Goal: Task Accomplishment & Management: Manage account settings

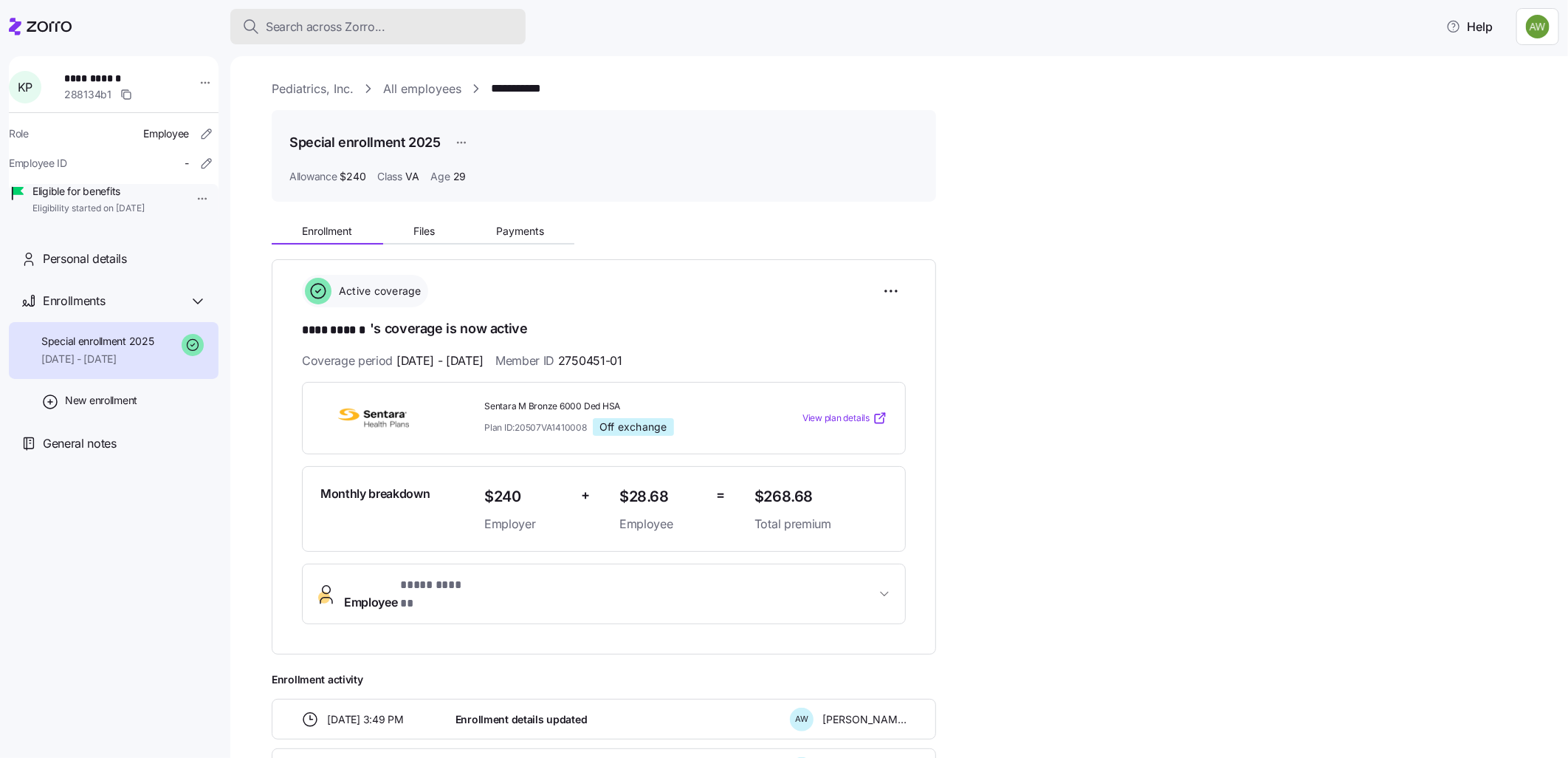
click at [336, 26] on span "Search across Zorro..." at bounding box center [325, 26] width 119 height 18
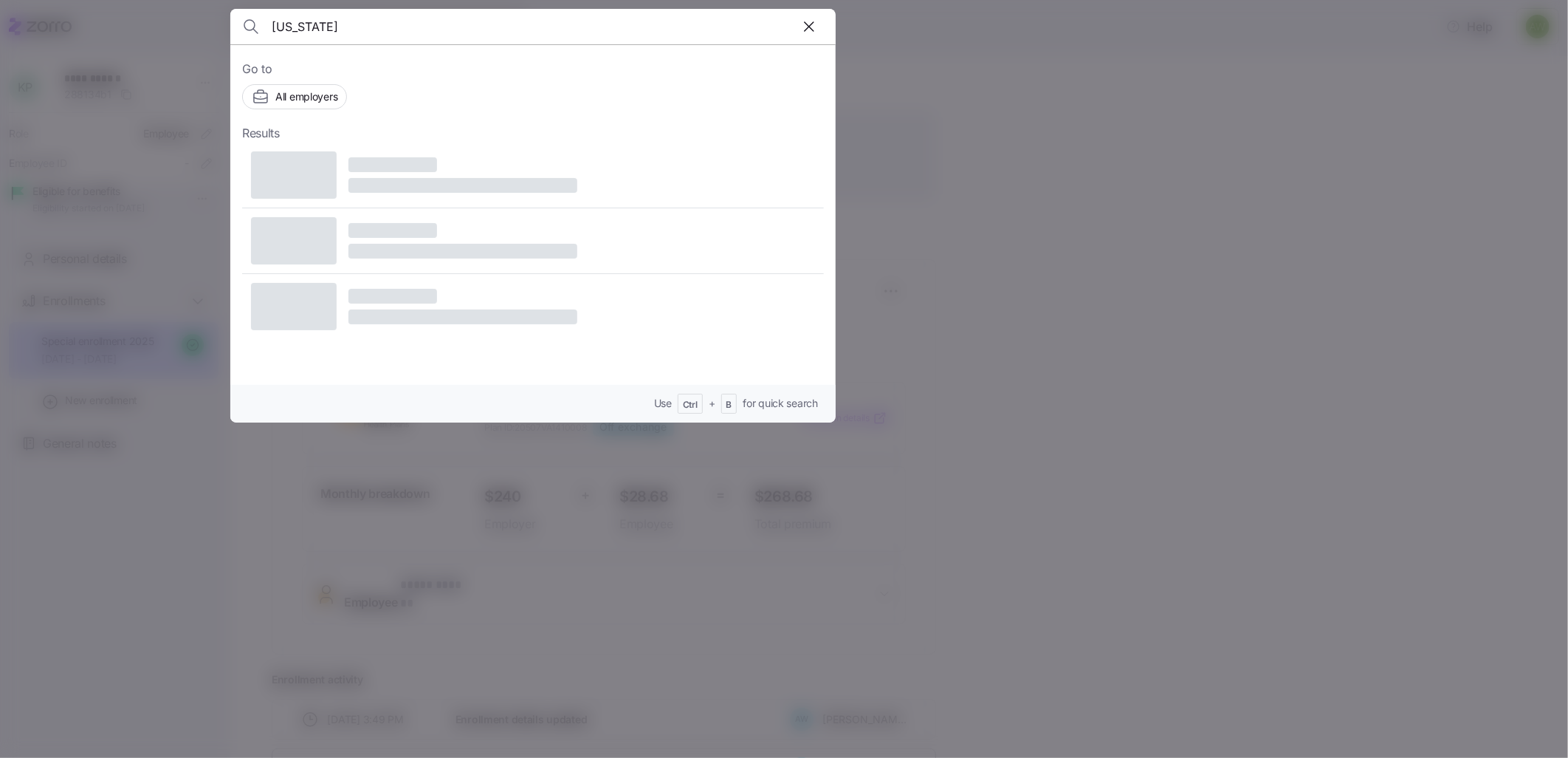
type input "[US_STATE]"
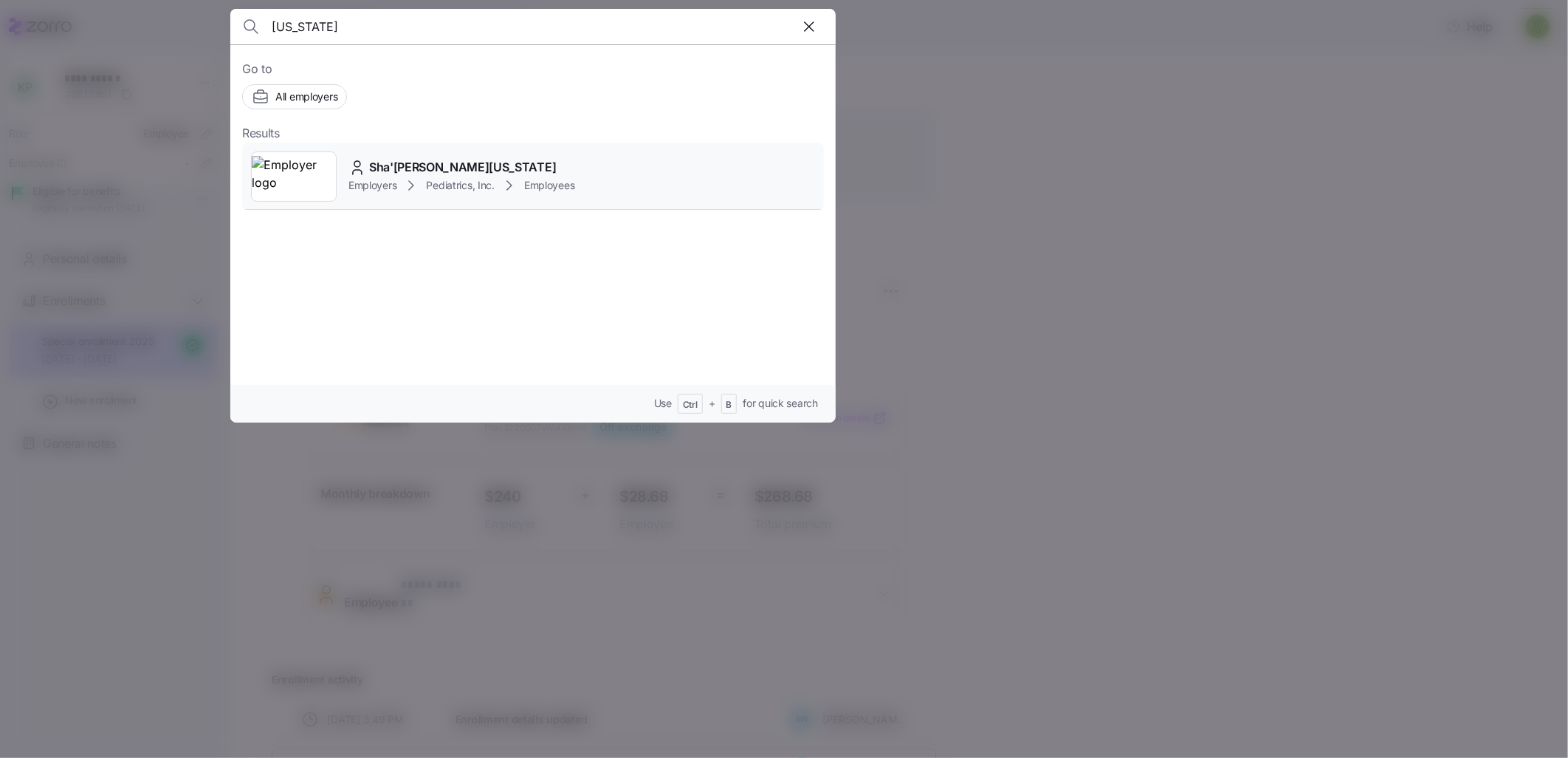
click at [418, 168] on span "Sha'[PERSON_NAME][US_STATE]" at bounding box center [462, 167] width 187 height 18
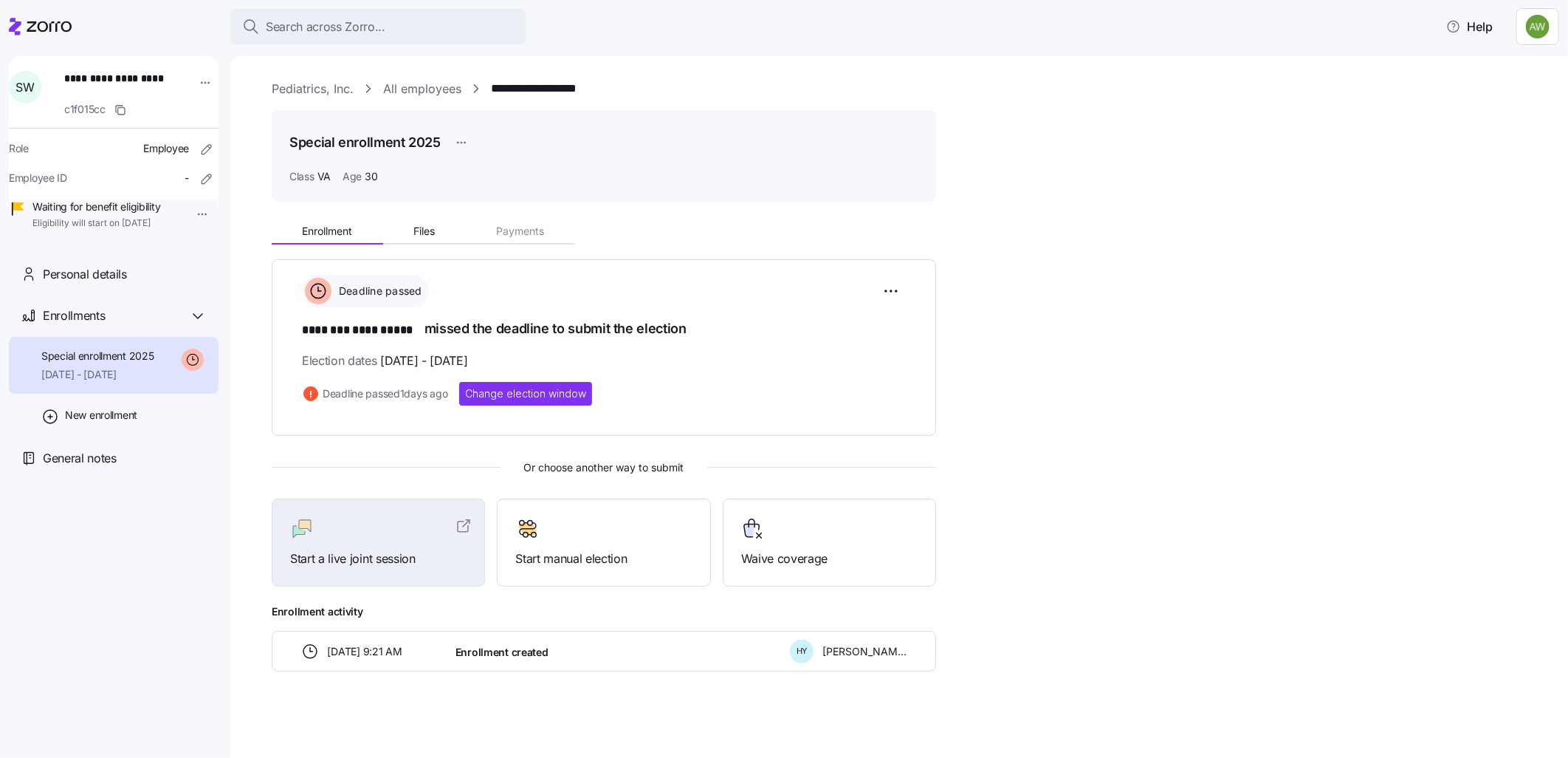
scroll to position [1, 0]
click at [509, 386] on span "Change election window" at bounding box center [525, 393] width 121 height 15
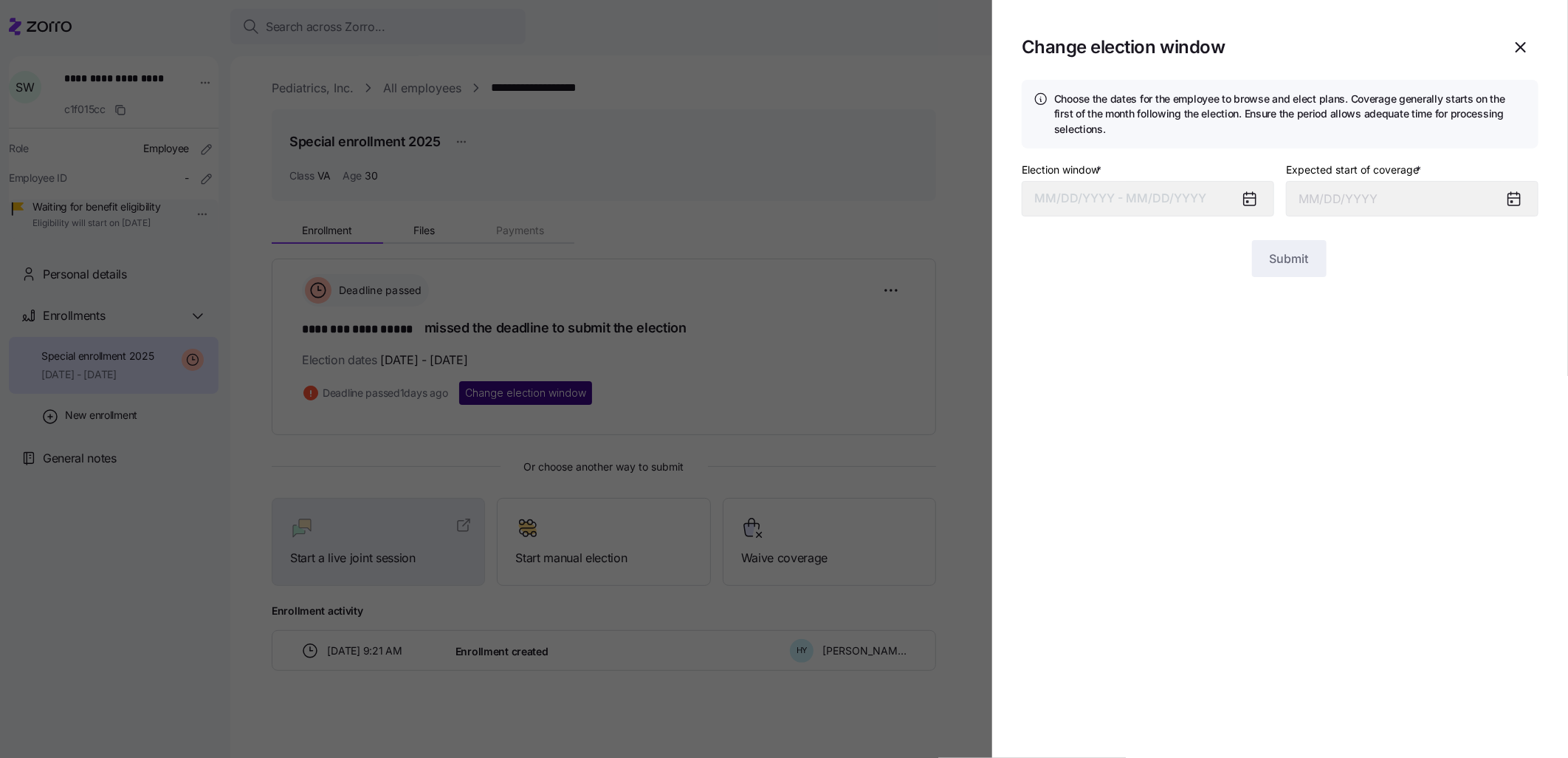
type input "[DATE]"
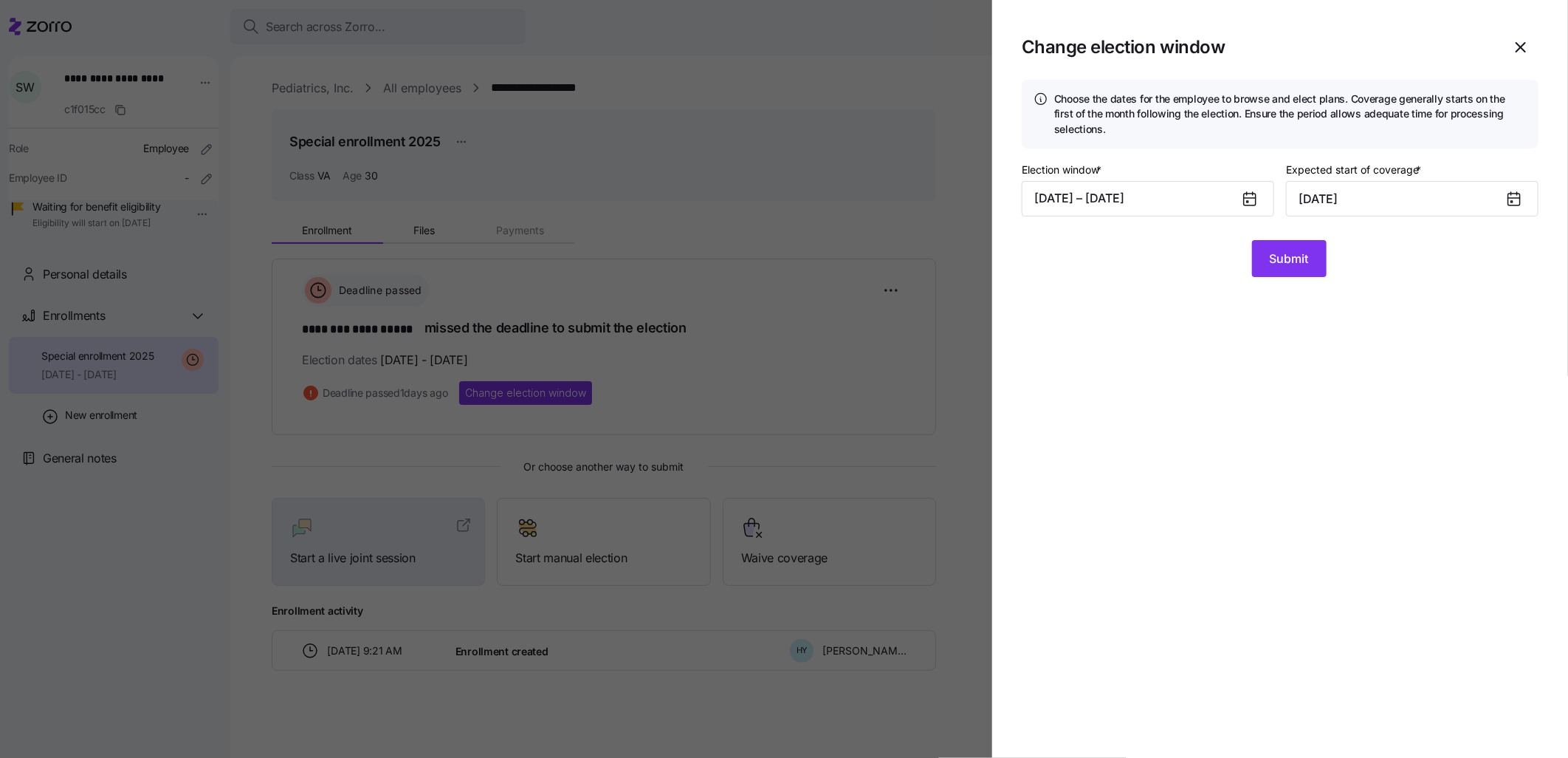
click at [799, 167] on div at bounding box center [784, 379] width 1568 height 758
